Goal: Find specific page/section: Find specific page/section

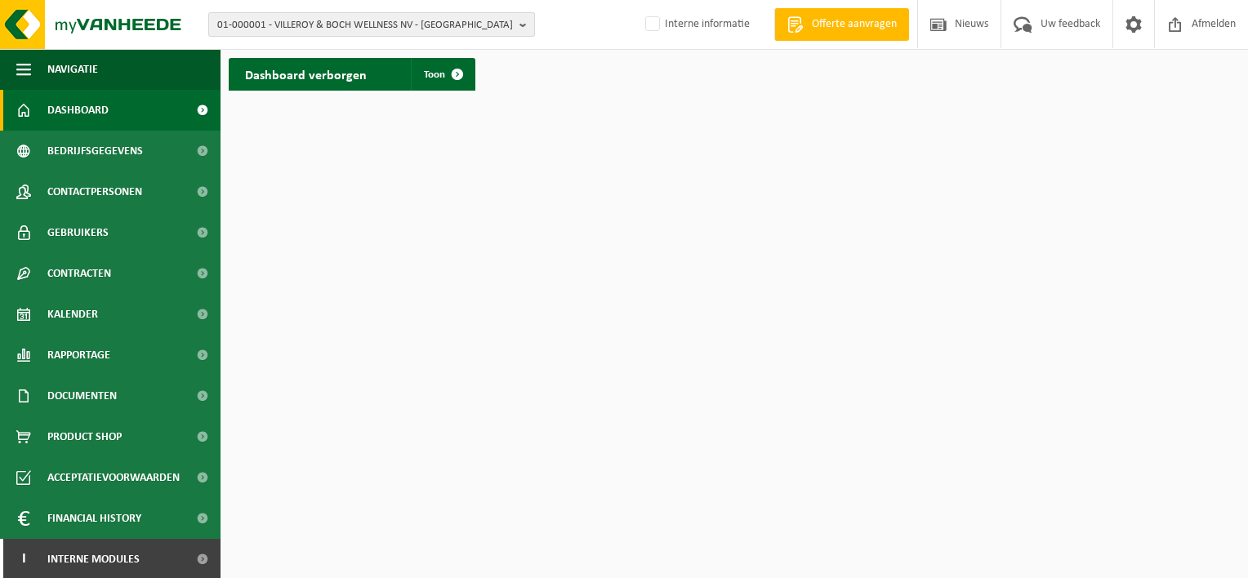
click at [425, 27] on span "01-000001 - VILLEROY & BOCH WELLNESS NV - [GEOGRAPHIC_DATA]" at bounding box center [365, 25] width 296 height 24
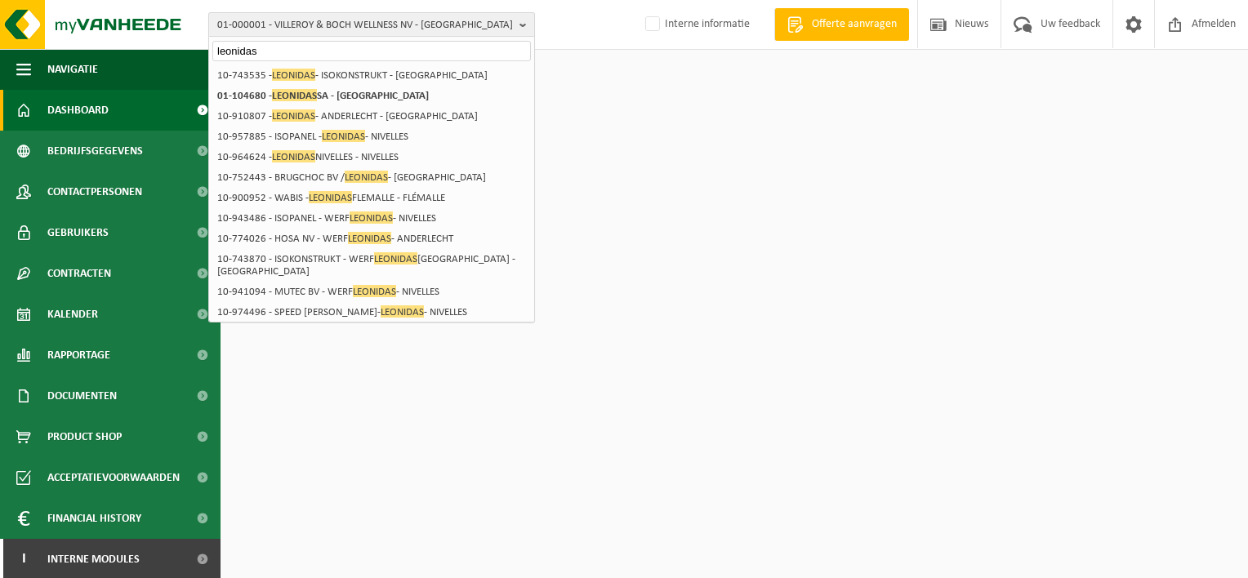
type input "leonidas"
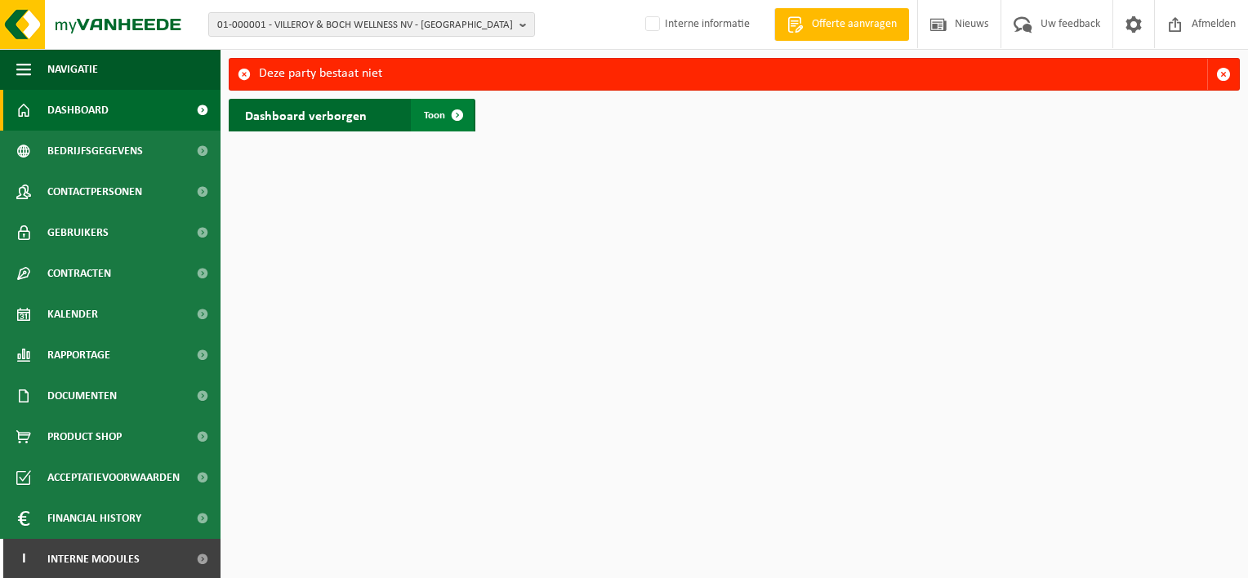
click at [447, 116] on span at bounding box center [457, 115] width 33 height 33
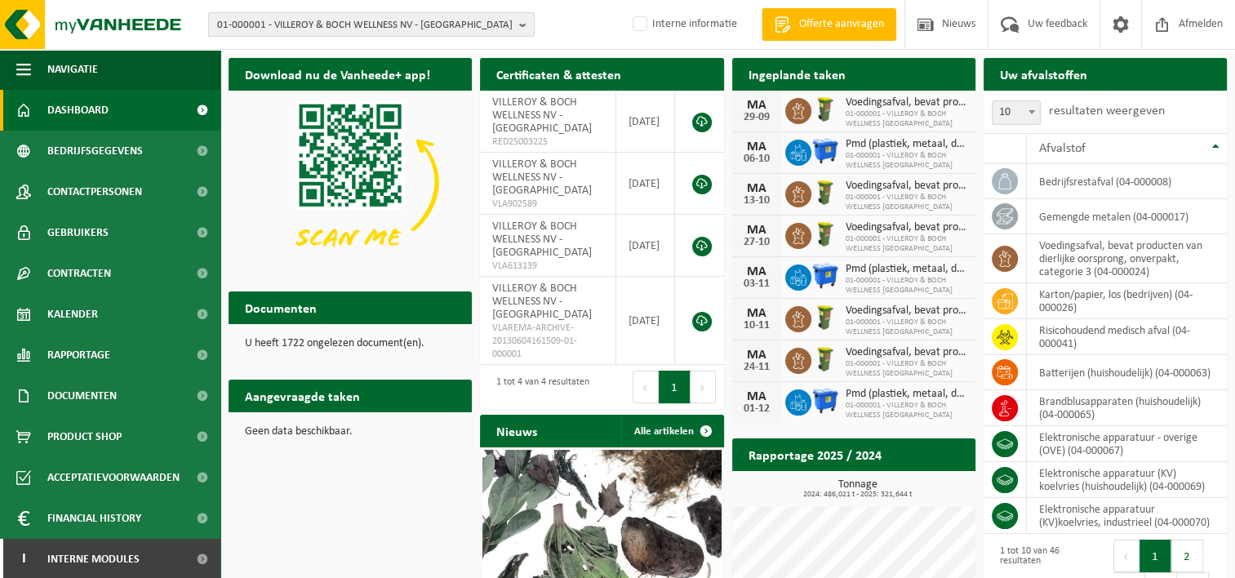
click at [371, 29] on span "01-000001 - VILLEROY & BOCH WELLNESS NV - [GEOGRAPHIC_DATA]" at bounding box center [365, 25] width 296 height 24
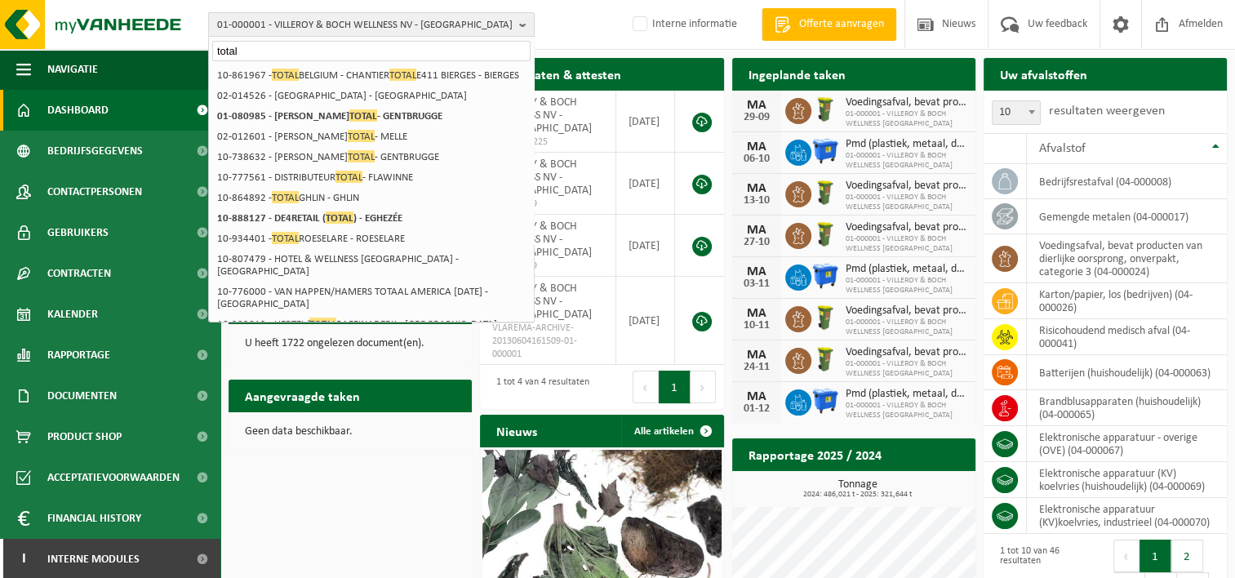
type input "total"
